Goal: Task Accomplishment & Management: Use online tool/utility

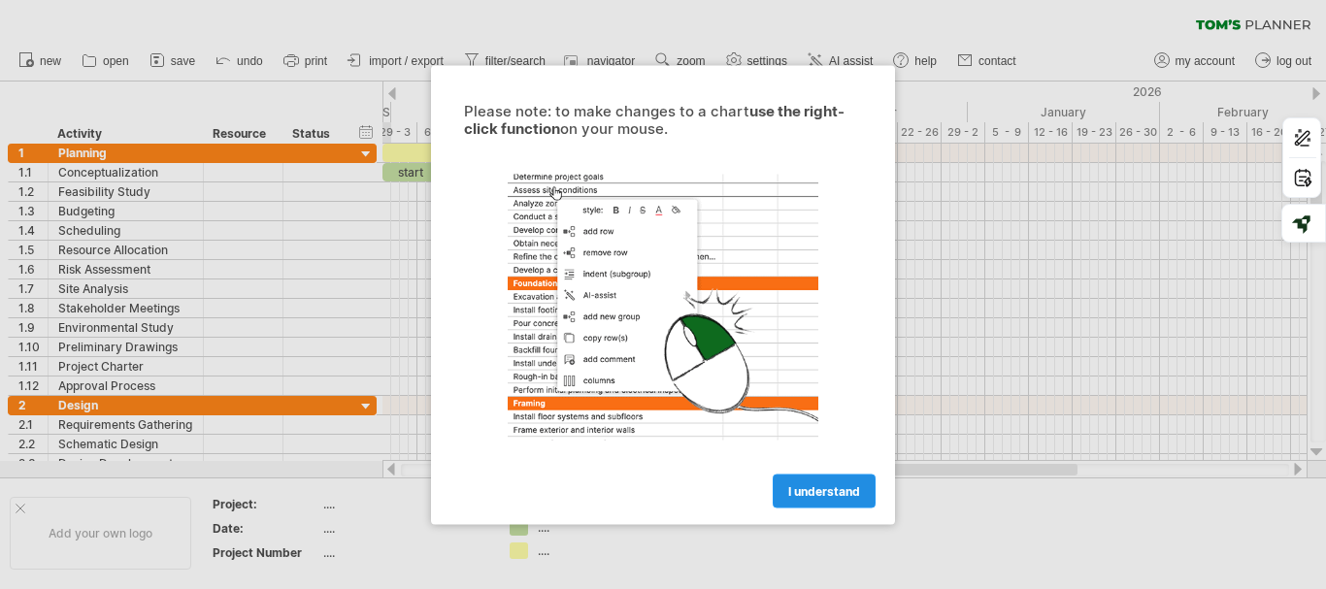
click at [807, 491] on span "I understand" at bounding box center [824, 491] width 72 height 15
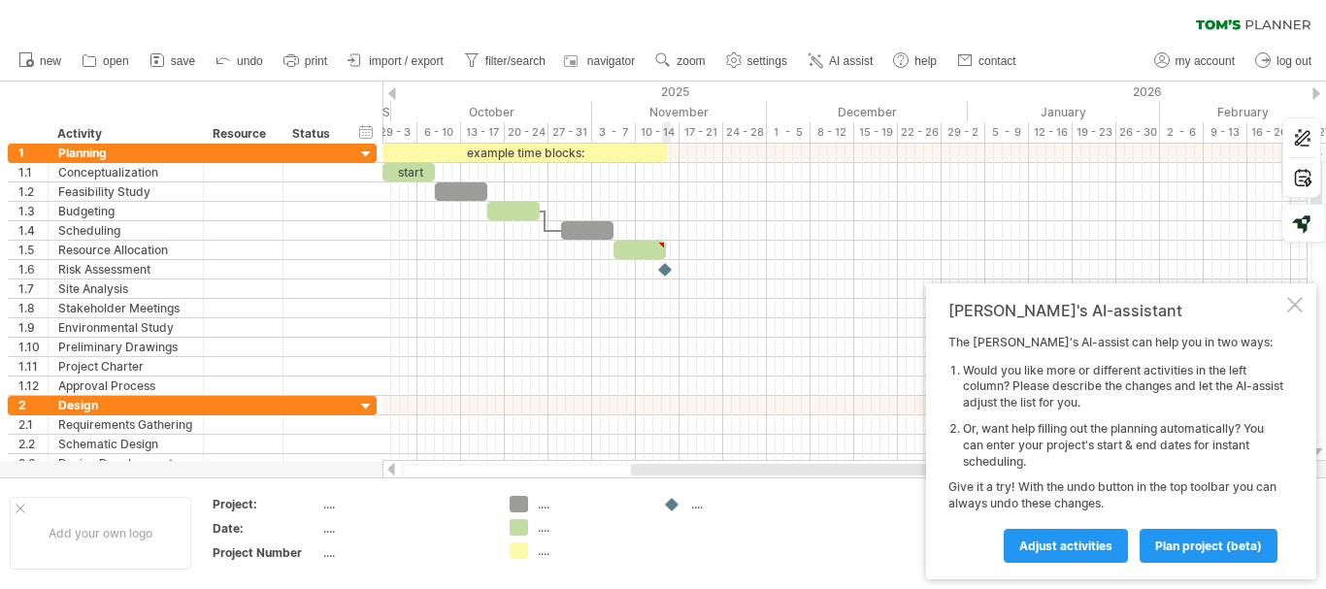
type textarea "**********"
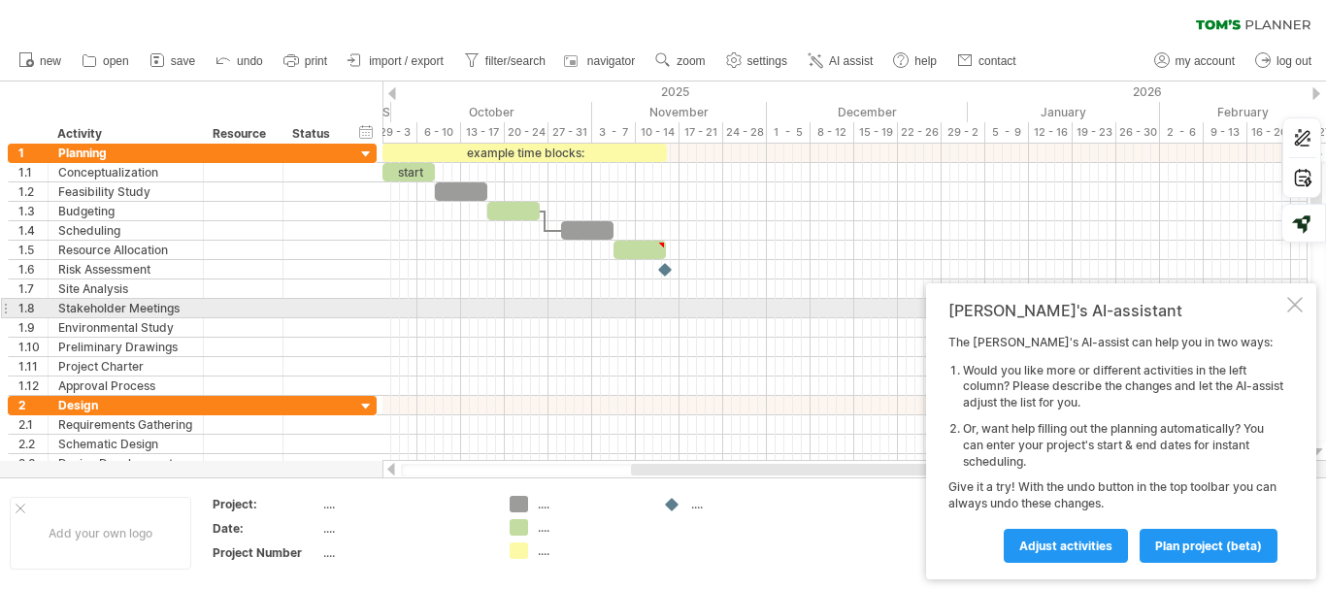
click at [1300, 301] on div at bounding box center [1295, 305] width 16 height 16
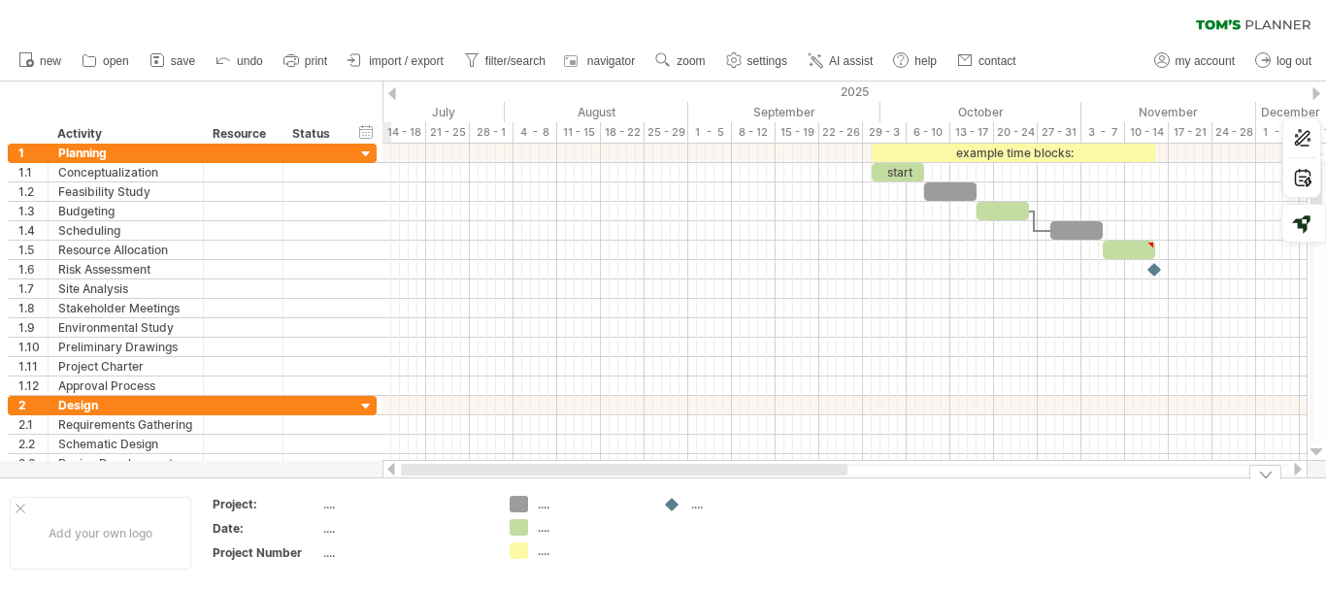
drag, startPoint x: 923, startPoint y: 465, endPoint x: 549, endPoint y: 448, distance: 375.2
click at [557, 477] on div at bounding box center [845, 469] width 925 height 19
click at [395, 52] on link "import / export" at bounding box center [396, 61] width 107 height 25
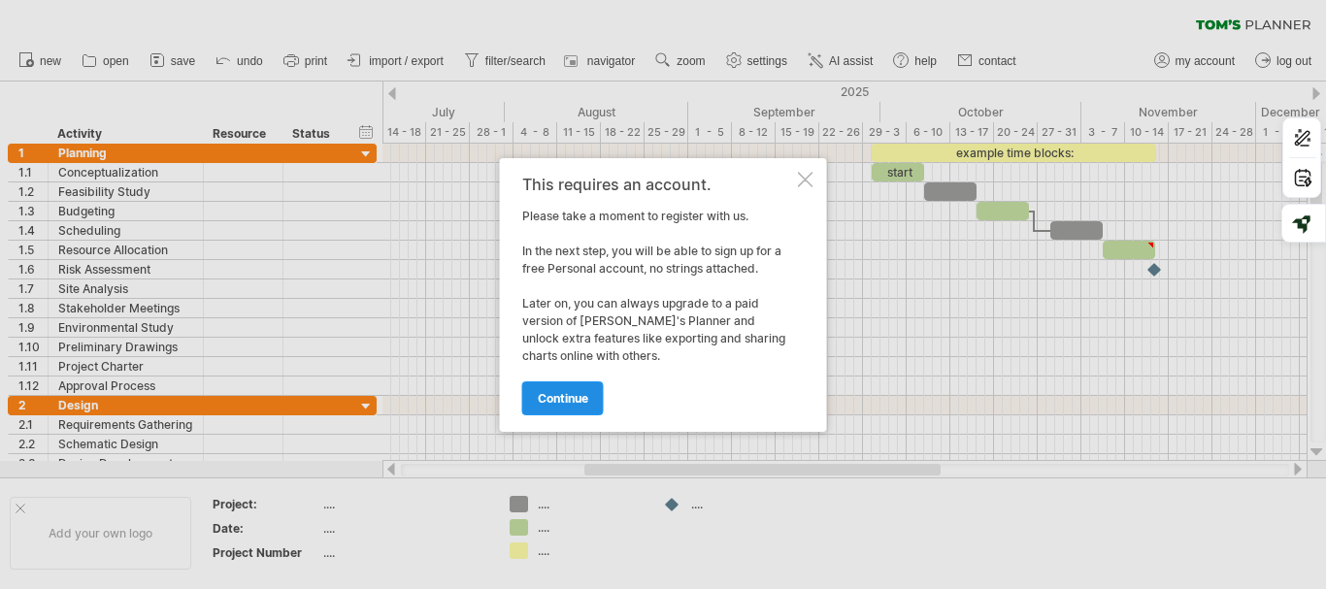
click at [576, 394] on span "continue" at bounding box center [563, 398] width 50 height 15
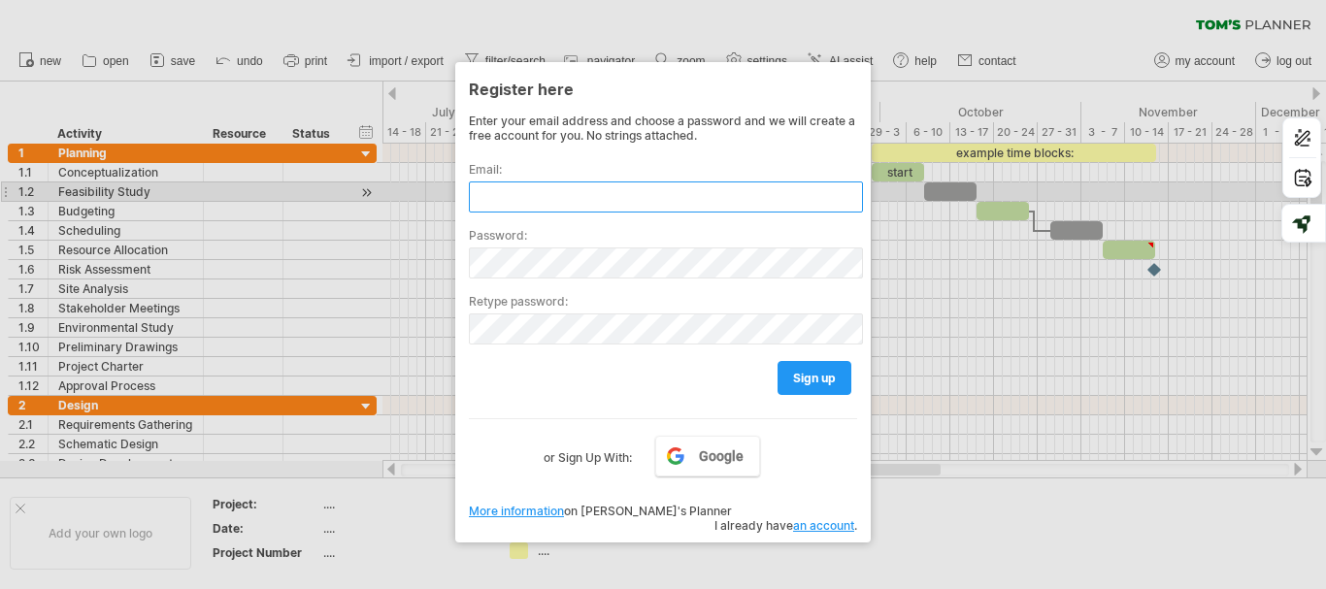
click at [502, 191] on input "text" at bounding box center [666, 197] width 394 height 31
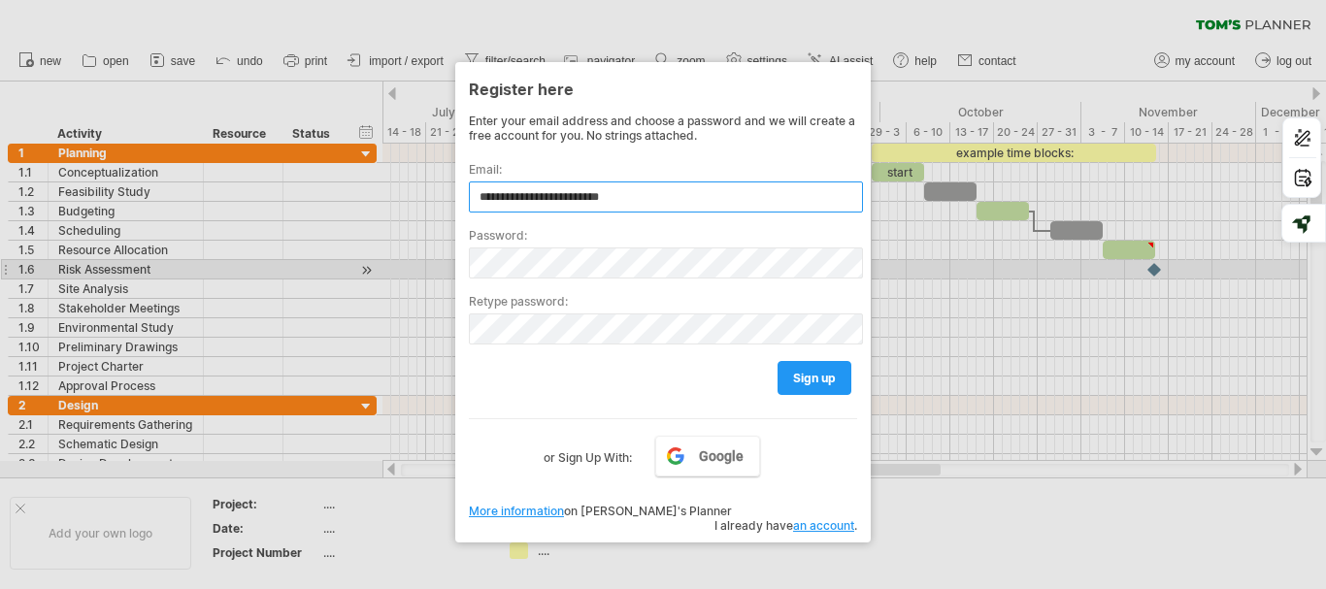
type input "**********"
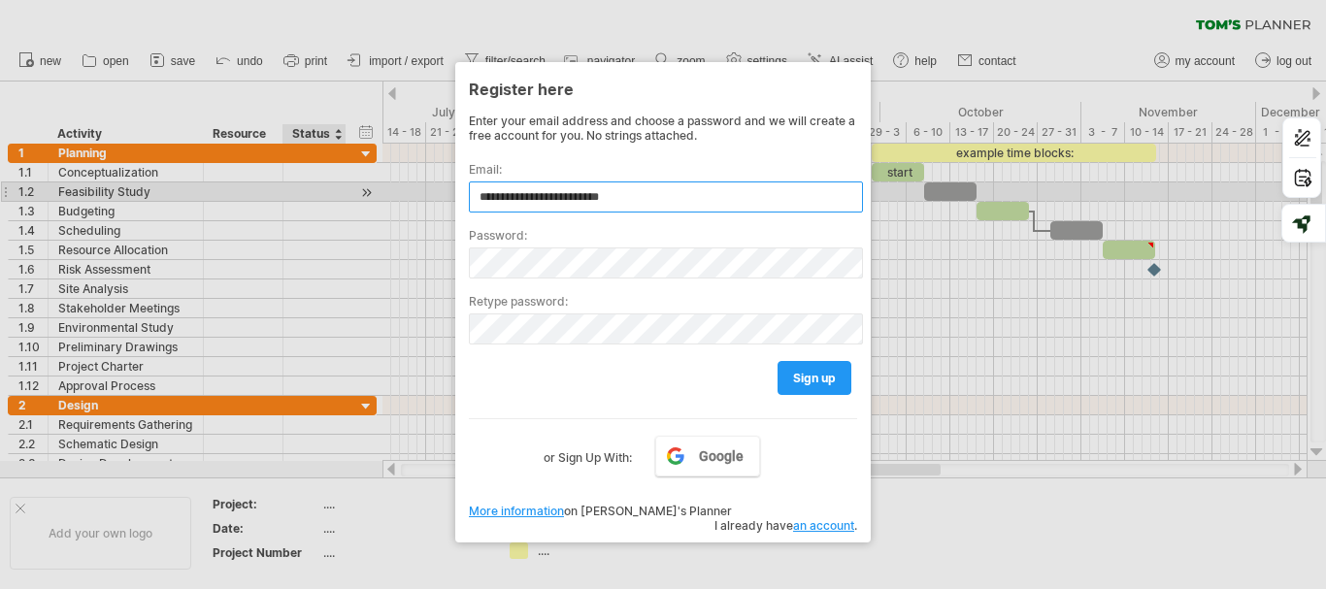
drag, startPoint x: 657, startPoint y: 201, endPoint x: 343, endPoint y: 192, distance: 314.7
click at [343, 192] on div "Trying to reach [DOMAIN_NAME] Connected again... 0% clear filter new 1" at bounding box center [663, 294] width 1326 height 589
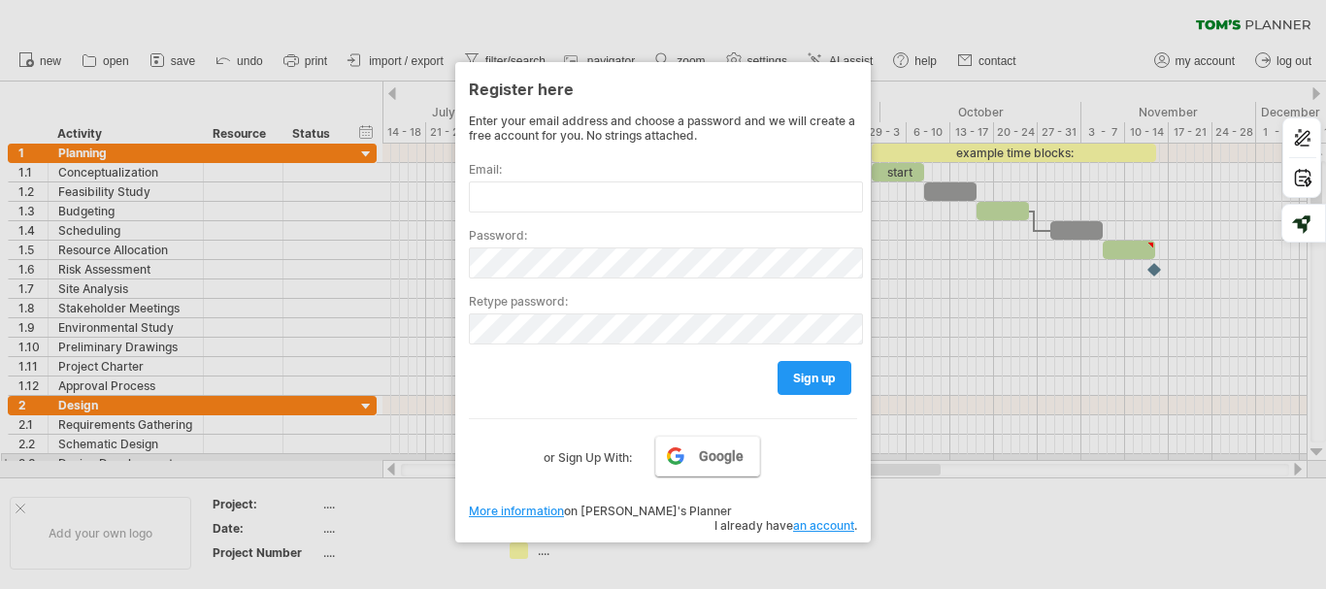
click at [722, 457] on span "Google" at bounding box center [721, 457] width 45 height 16
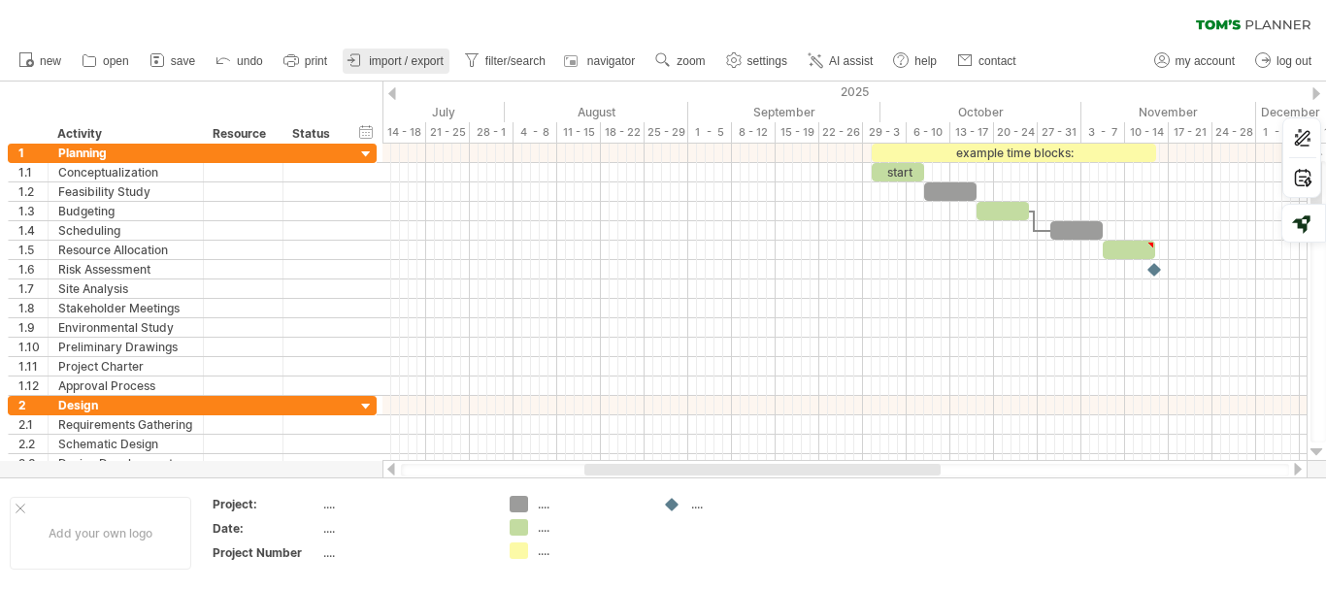
click at [377, 58] on span "import / export" at bounding box center [406, 61] width 75 height 14
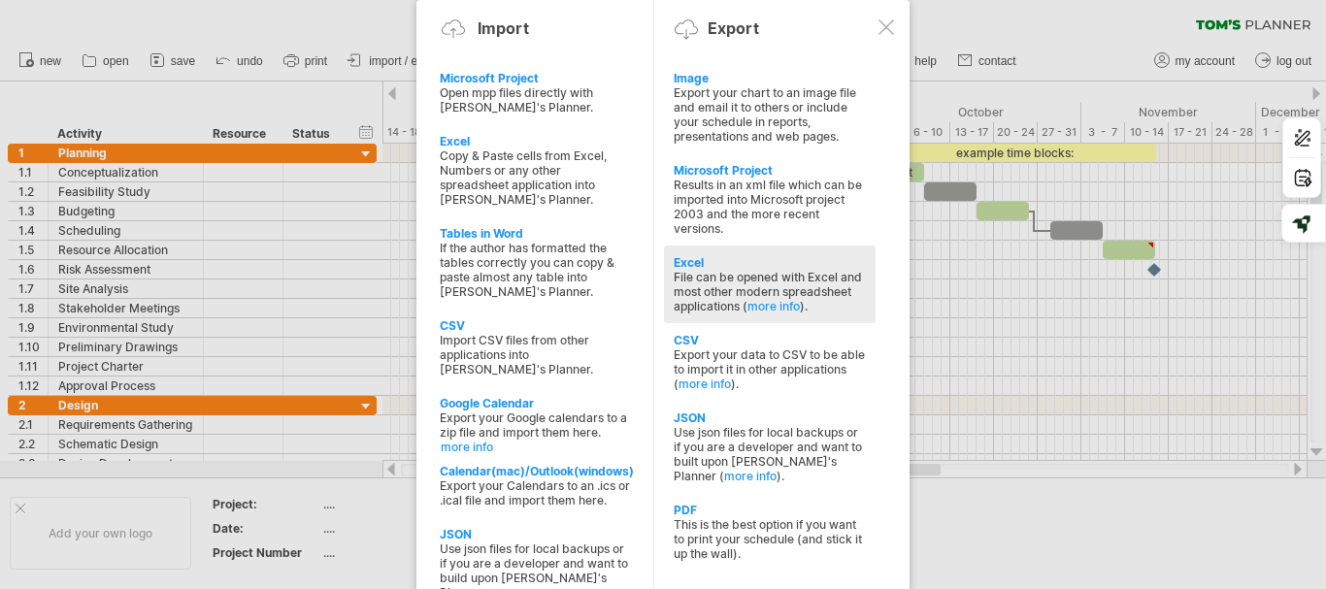
click at [710, 274] on div "File can be opened with Excel and most other modern spreadsheet applications ( …" at bounding box center [770, 292] width 192 height 44
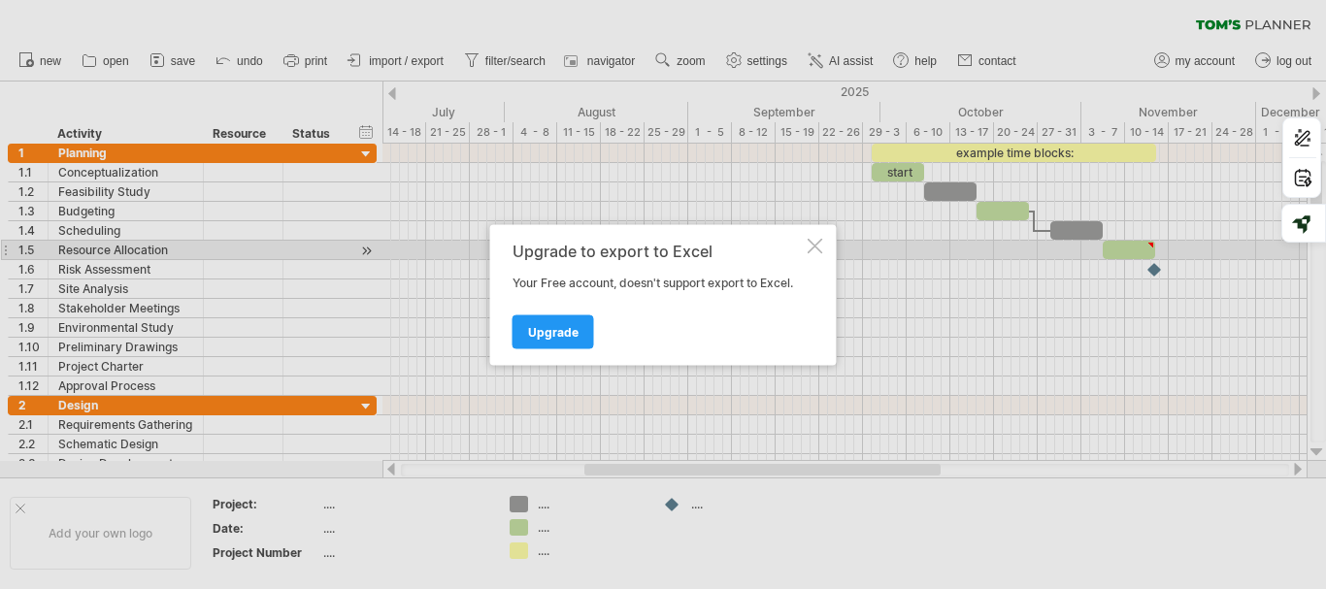
click at [818, 243] on div at bounding box center [816, 246] width 16 height 16
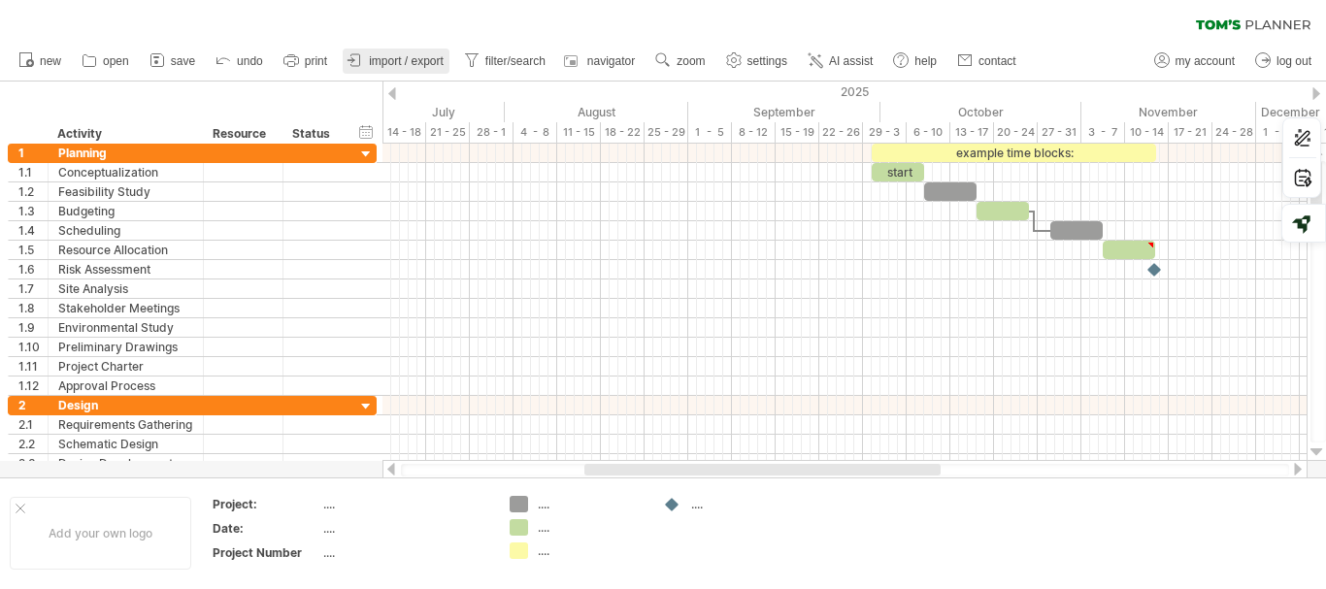
click at [389, 67] on span "import / export" at bounding box center [406, 61] width 75 height 14
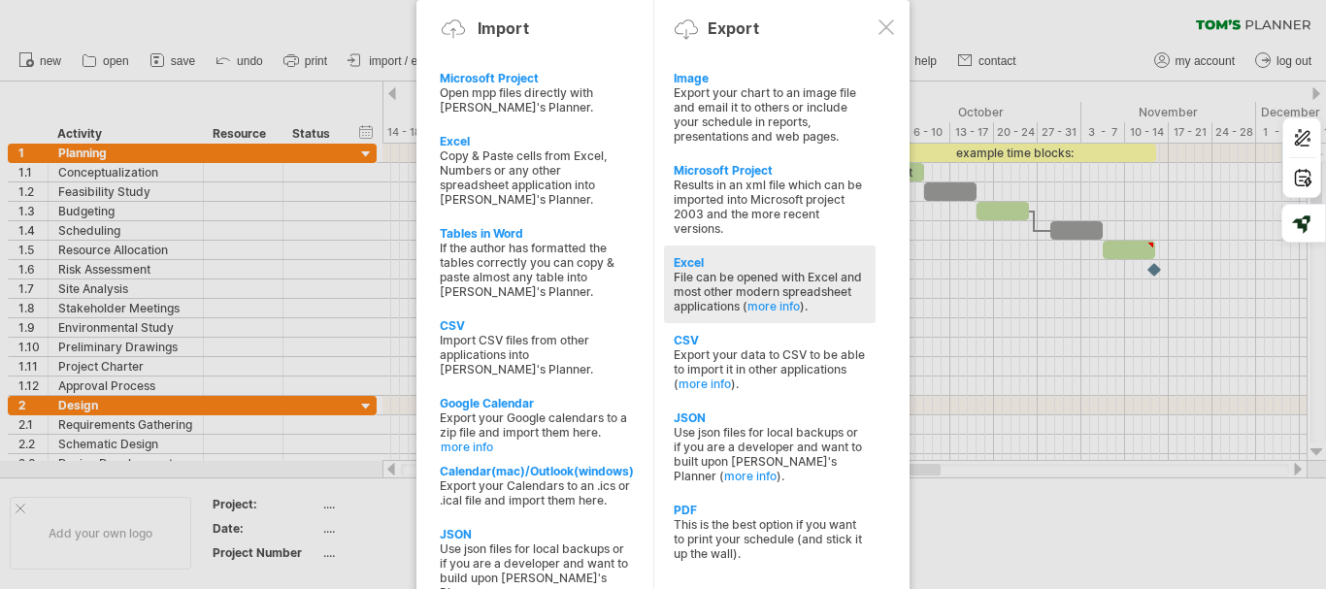
click at [715, 276] on div "File can be opened with Excel and most other modern spreadsheet applications ( …" at bounding box center [770, 292] width 192 height 44
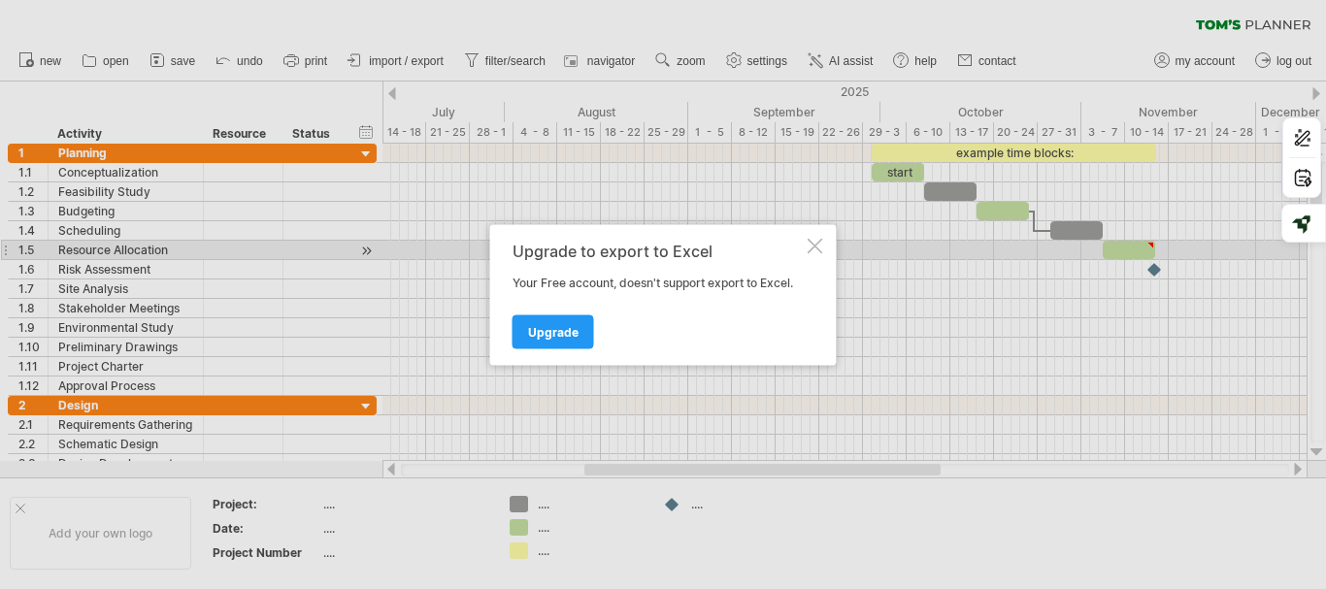
click at [813, 242] on div at bounding box center [816, 246] width 16 height 16
